Goal: Information Seeking & Learning: Learn about a topic

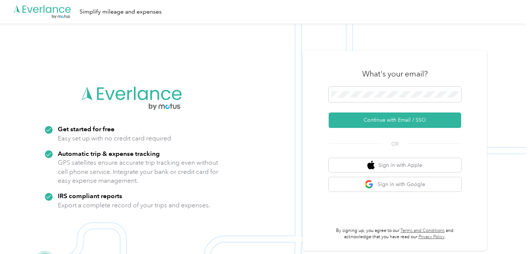
click at [49, 9] on icon ".cls-1 { fill: #00adee; } .cls-2 { fill: #fff; } .cls-3 { fill: #707372; } .cls…" at bounding box center [42, 11] width 59 height 15
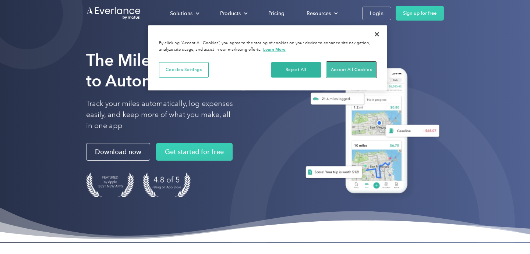
click at [346, 68] on button "Accept All Cookies" at bounding box center [352, 69] width 50 height 15
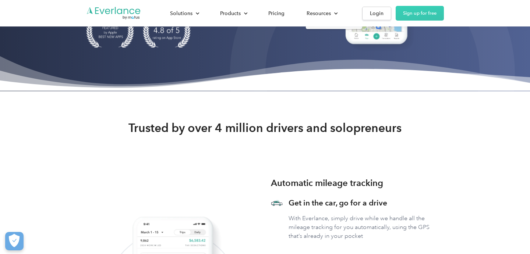
scroll to position [47, 0]
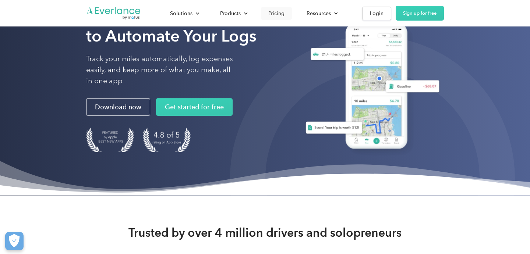
click at [277, 10] on div "Pricing" at bounding box center [276, 13] width 16 height 9
